Goal: Information Seeking & Learning: Learn about a topic

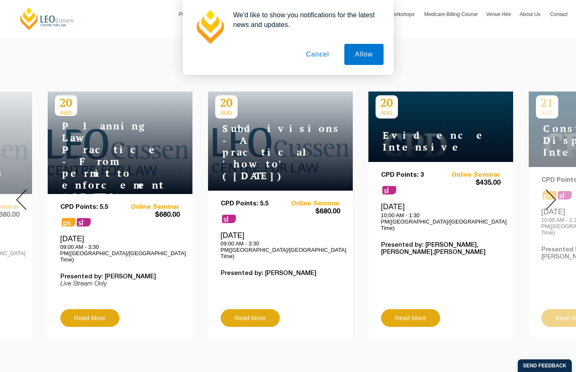
click at [326, 60] on button "Cancel" at bounding box center [318, 54] width 44 height 21
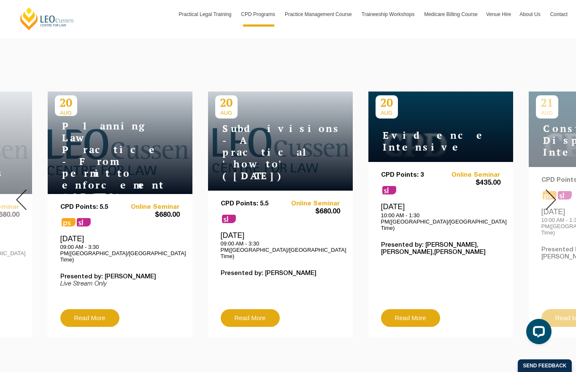
click at [546, 196] on img at bounding box center [551, 200] width 11 height 21
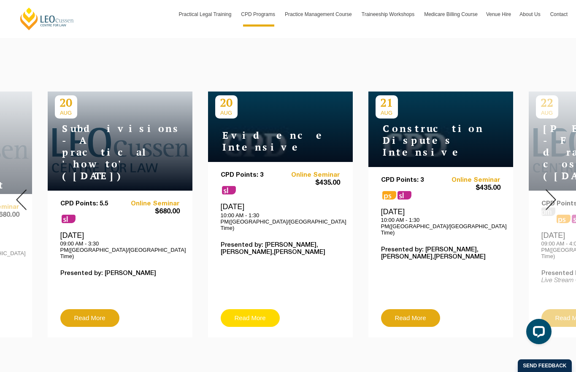
click at [270, 310] on link "Read More" at bounding box center [250, 319] width 59 height 18
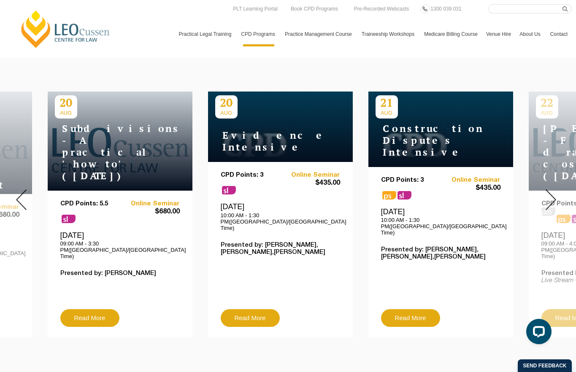
click at [546, 193] on img at bounding box center [551, 200] width 11 height 21
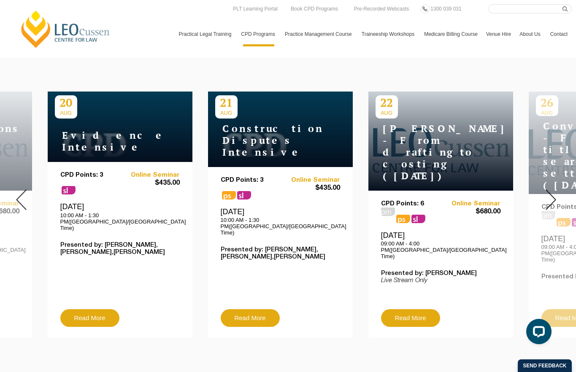
click at [546, 193] on img at bounding box center [551, 200] width 11 height 21
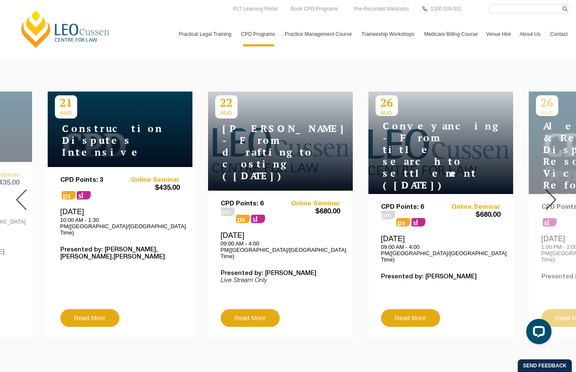
click at [546, 193] on img at bounding box center [551, 200] width 11 height 21
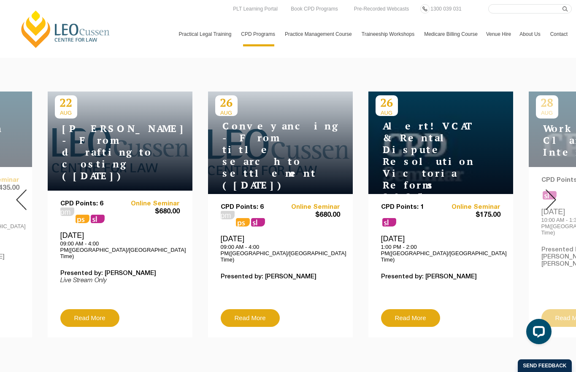
click at [546, 193] on img at bounding box center [551, 200] width 11 height 21
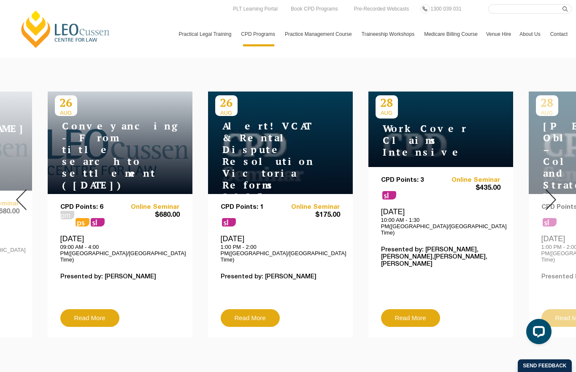
click at [546, 193] on img at bounding box center [551, 200] width 11 height 21
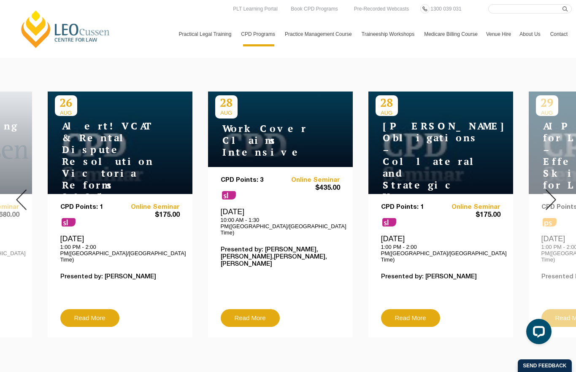
click at [546, 193] on img at bounding box center [551, 200] width 11 height 21
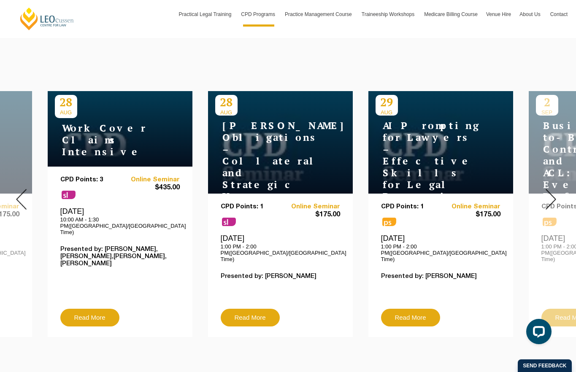
scroll to position [296, 0]
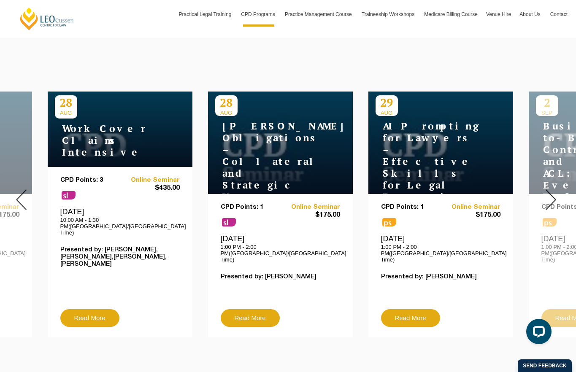
click at [554, 202] on div at bounding box center [551, 200] width 51 height 288
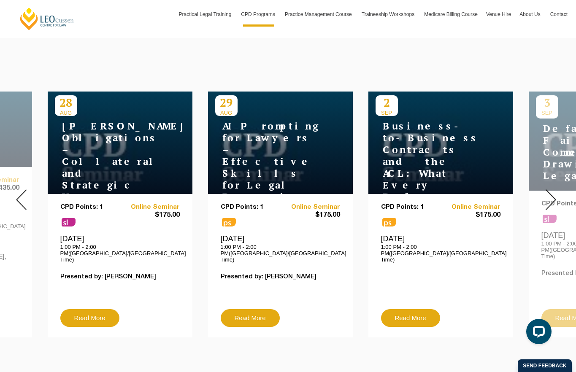
click at [551, 191] on img at bounding box center [551, 200] width 11 height 21
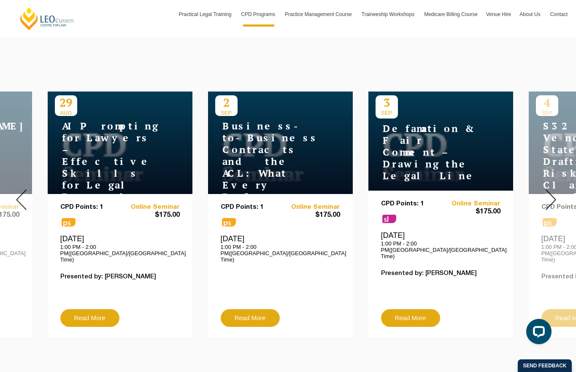
click at [551, 190] on img at bounding box center [551, 200] width 11 height 21
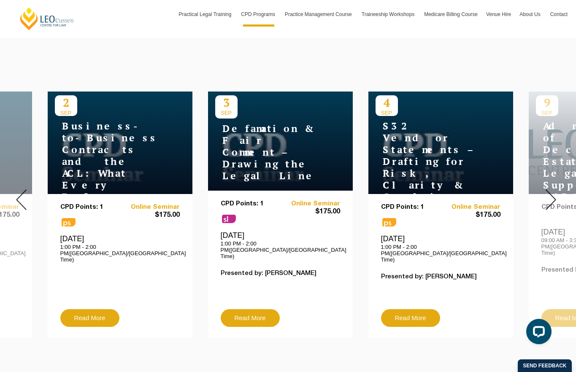
click at [551, 190] on img at bounding box center [551, 200] width 11 height 21
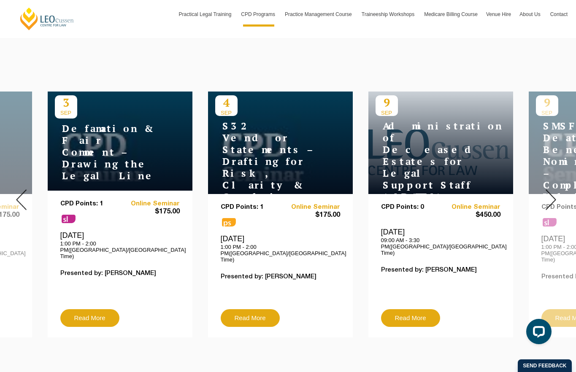
click at [551, 190] on img at bounding box center [551, 200] width 11 height 21
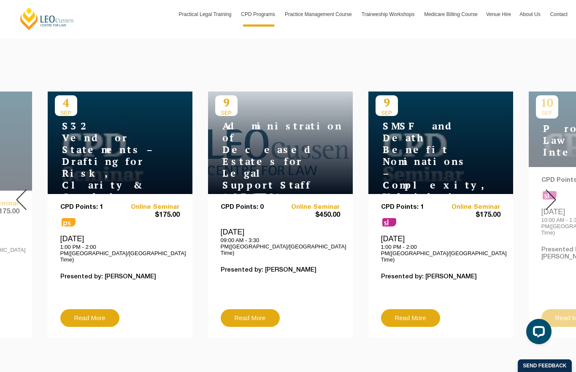
click at [551, 190] on img at bounding box center [551, 200] width 11 height 21
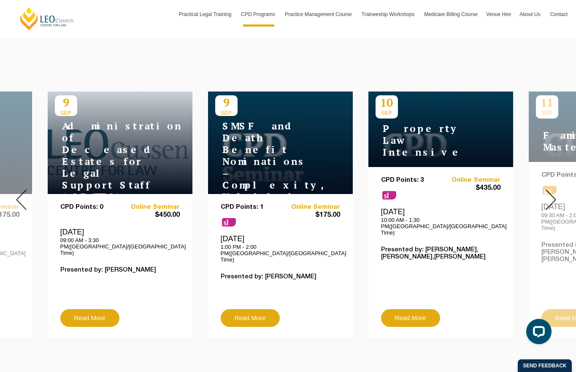
click at [551, 190] on img at bounding box center [551, 200] width 11 height 21
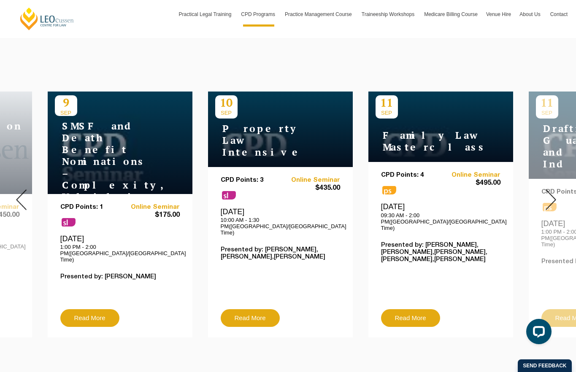
click at [551, 190] on img at bounding box center [551, 200] width 11 height 21
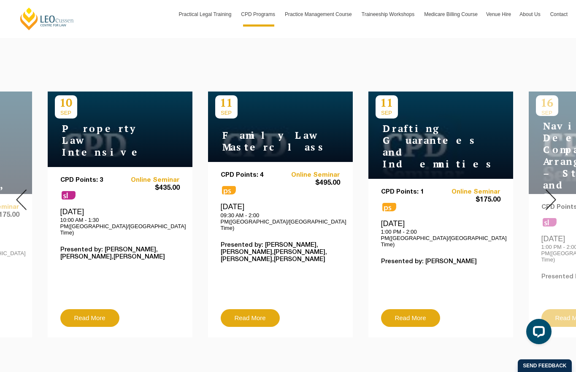
click at [551, 194] on img at bounding box center [551, 200] width 11 height 21
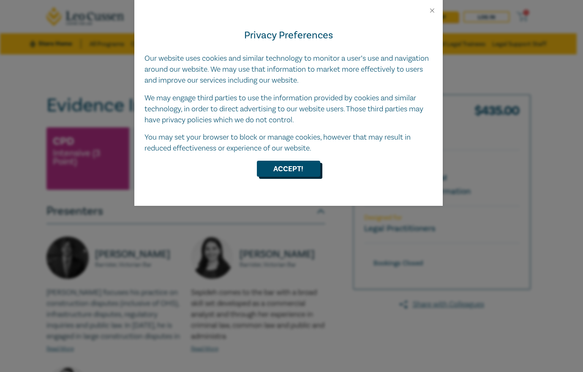
click at [292, 174] on button "Accept!" at bounding box center [288, 169] width 63 height 16
